Goal: Communication & Community: Answer question/provide support

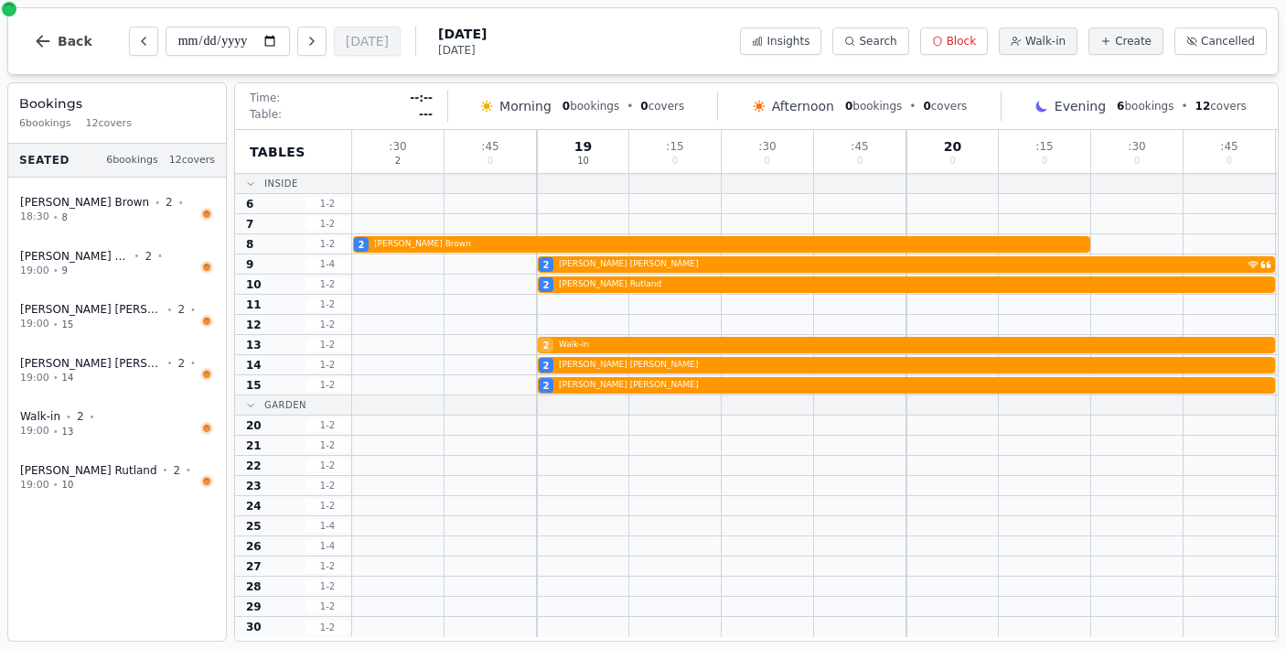
click at [305, 38] on icon "Next day" at bounding box center [312, 41] width 15 height 15
type input "**********"
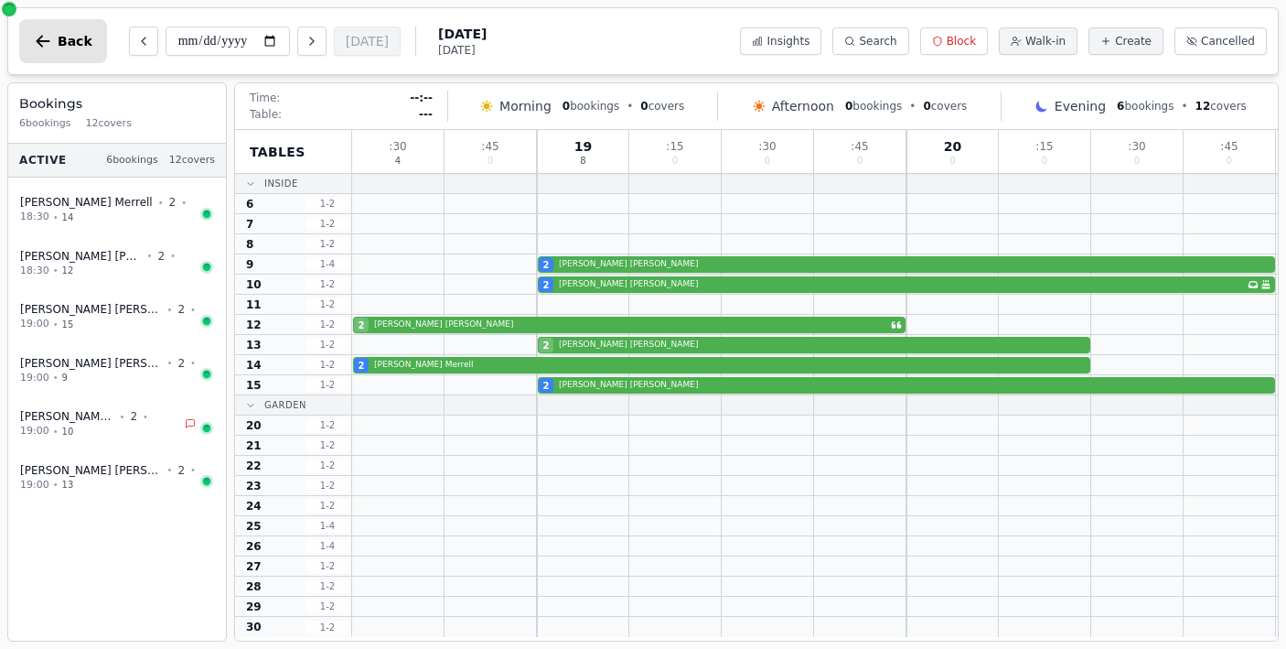
click at [44, 42] on icon "button" at bounding box center [43, 41] width 18 height 18
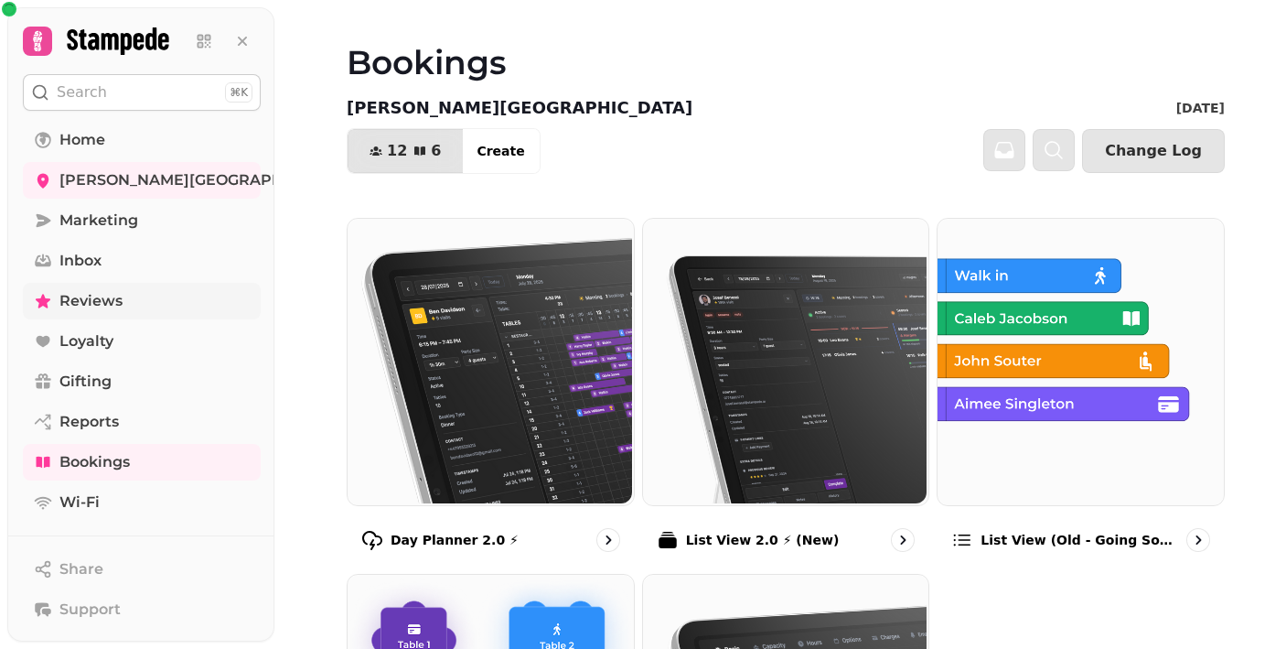
click at [88, 299] on span "Reviews" at bounding box center [90, 301] width 63 height 22
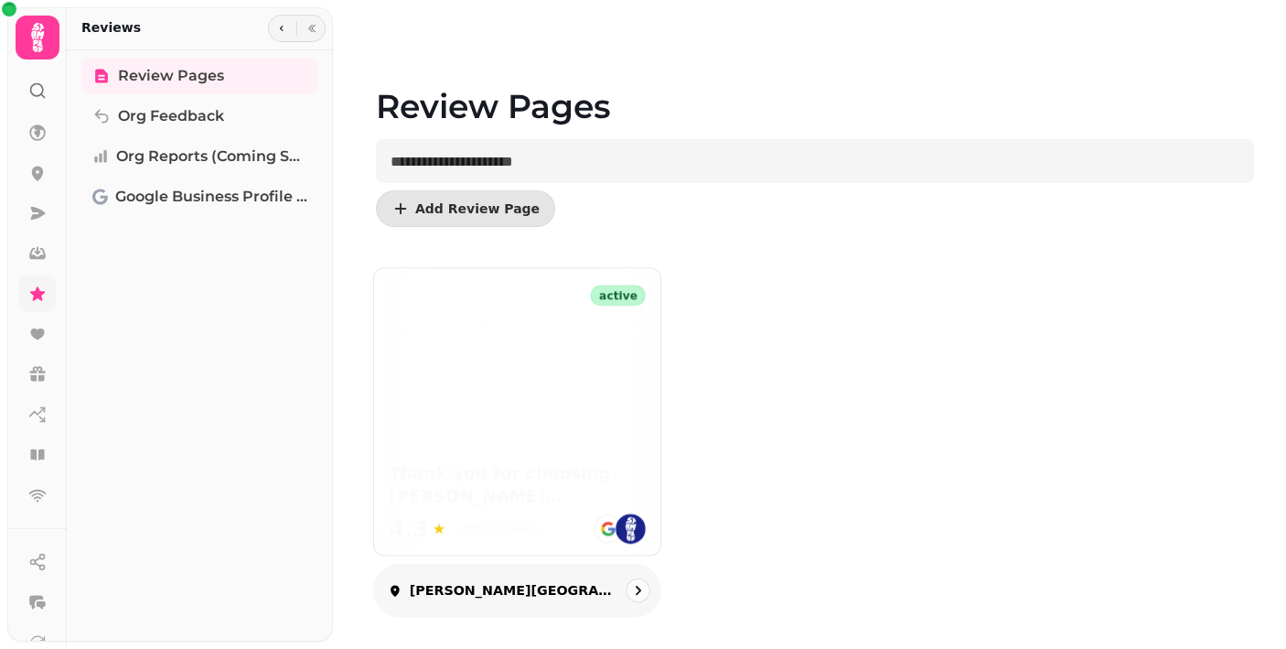
click at [556, 423] on div "active Thank you for choosing [PERSON_NAME][GEOGRAPHIC_DATA] – we hope you enjo…" at bounding box center [517, 411] width 286 height 286
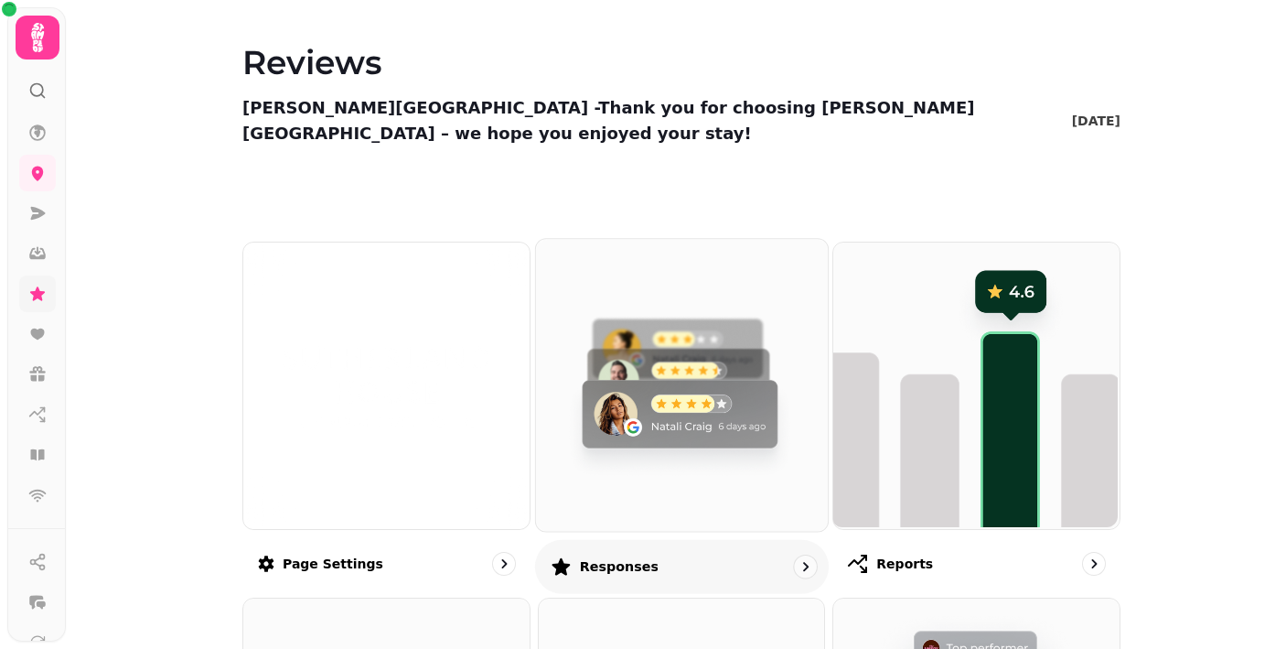
click at [696, 382] on img at bounding box center [679, 383] width 292 height 292
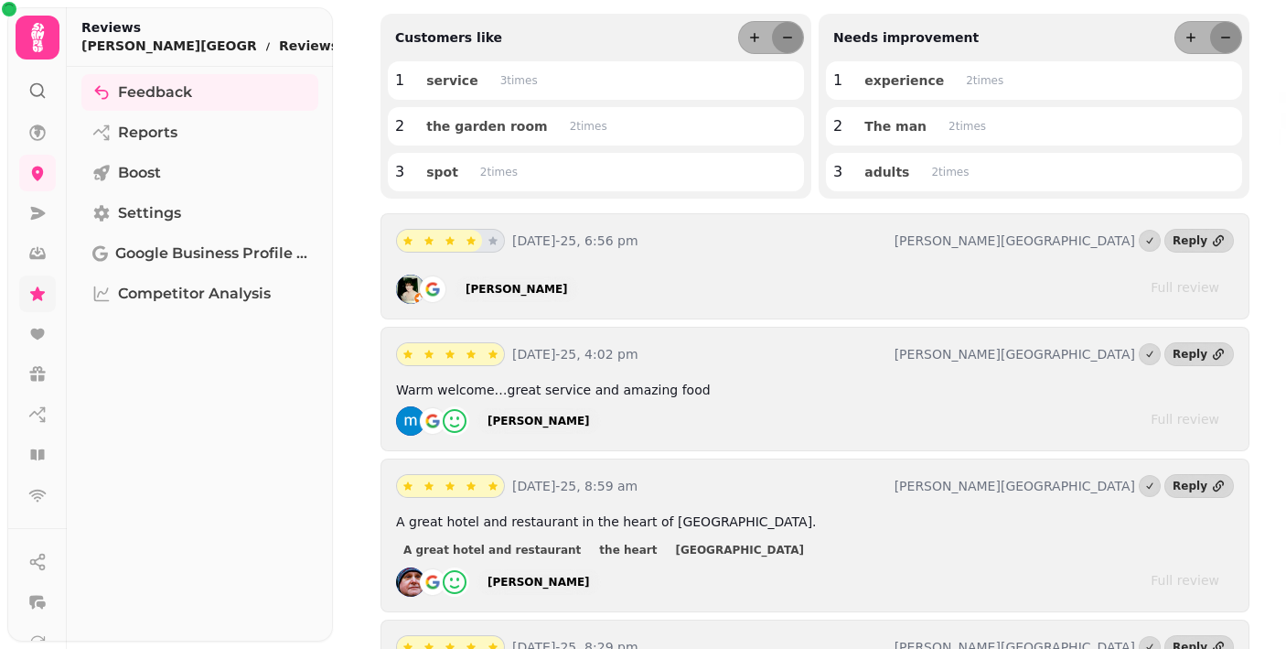
scroll to position [223, 0]
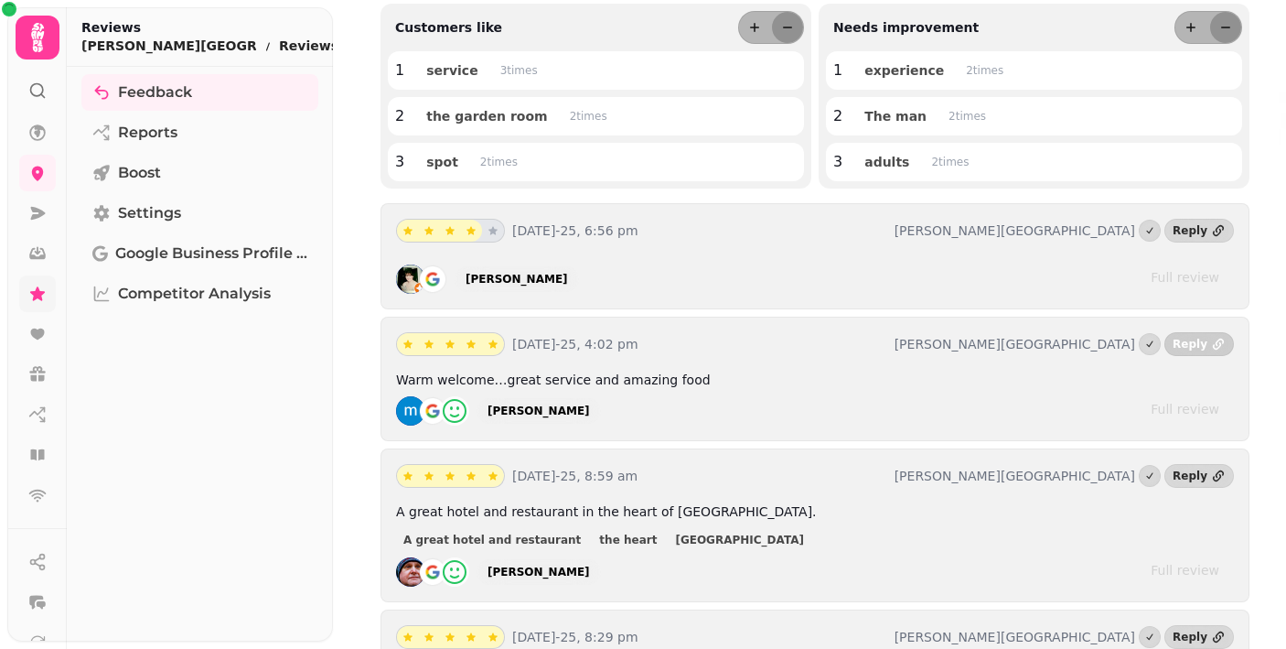
click at [1195, 350] on div "Reply" at bounding box center [1190, 344] width 35 height 15
